Goal: Transaction & Acquisition: Obtain resource

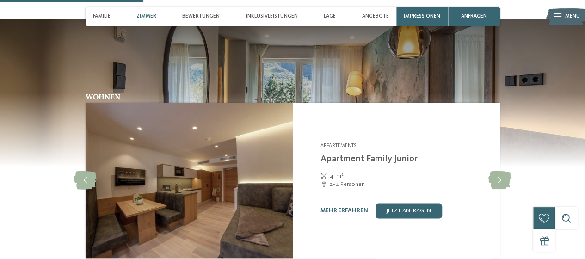
scroll to position [647, 0]
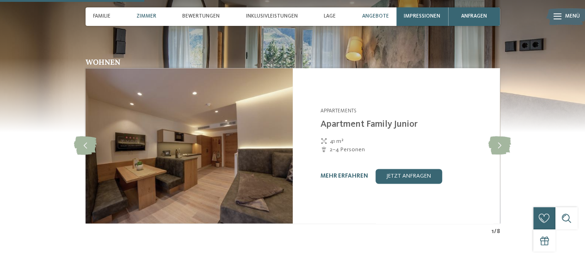
click at [372, 12] on div "Angebote" at bounding box center [375, 16] width 34 height 18
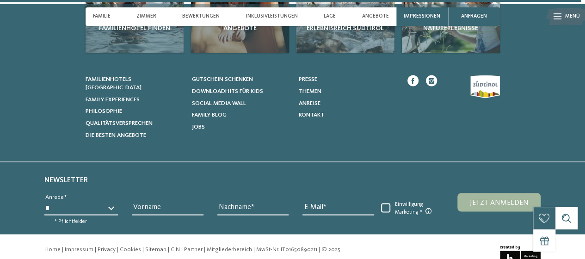
scroll to position [2547, 0]
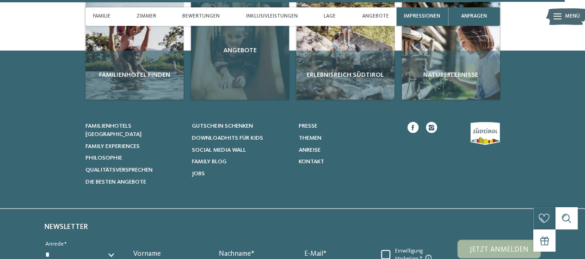
click at [242, 49] on span "Angebote" at bounding box center [240, 50] width 91 height 9
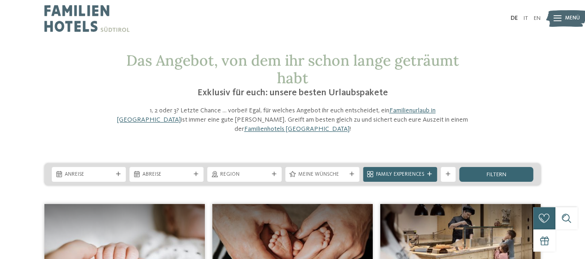
click at [556, 13] on div at bounding box center [557, 18] width 8 height 18
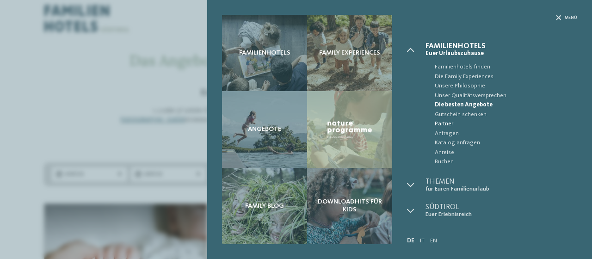
scroll to position [27, 0]
